Goal: Task Accomplishment & Management: Manage account settings

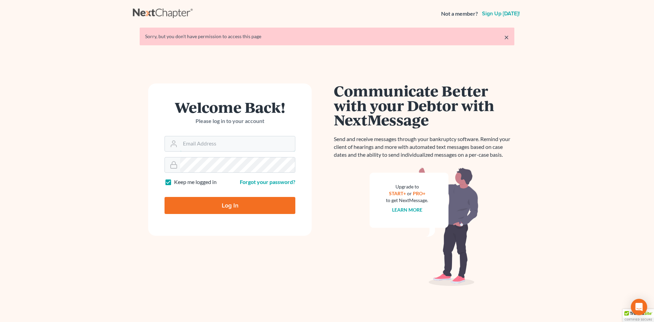
type input "[EMAIL_ADDRESS][DOMAIN_NAME]"
click at [201, 203] on input "Log In" at bounding box center [230, 205] width 131 height 17
type input "Thinking..."
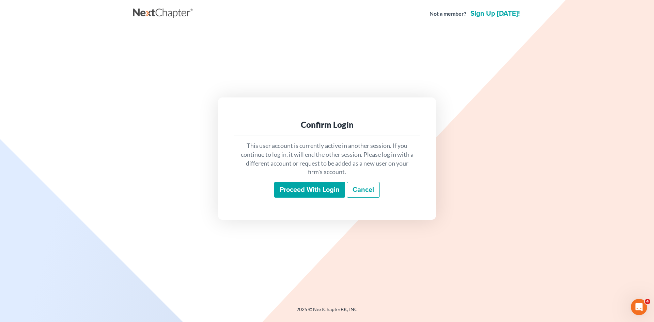
drag, startPoint x: 309, startPoint y: 186, endPoint x: 280, endPoint y: 182, distance: 29.2
click at [295, 184] on input "Proceed with login" at bounding box center [309, 190] width 71 height 16
